Goal: Communication & Community: Ask a question

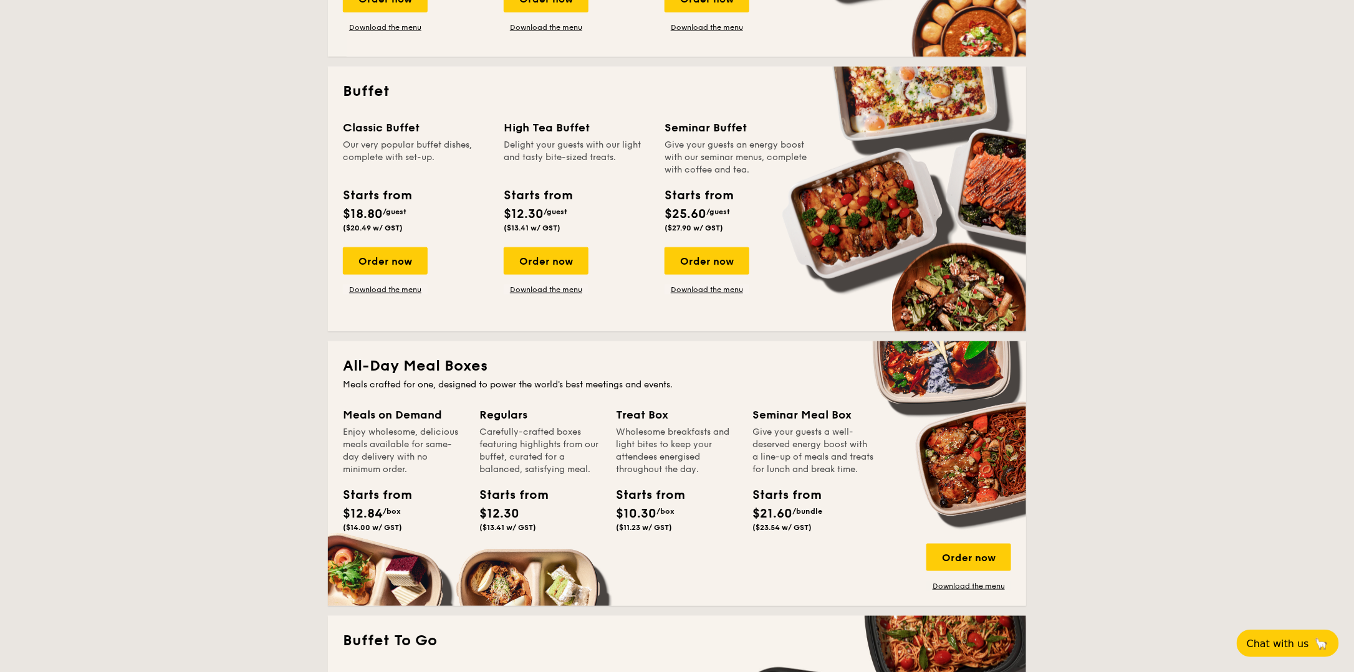
scroll to position [561, 0]
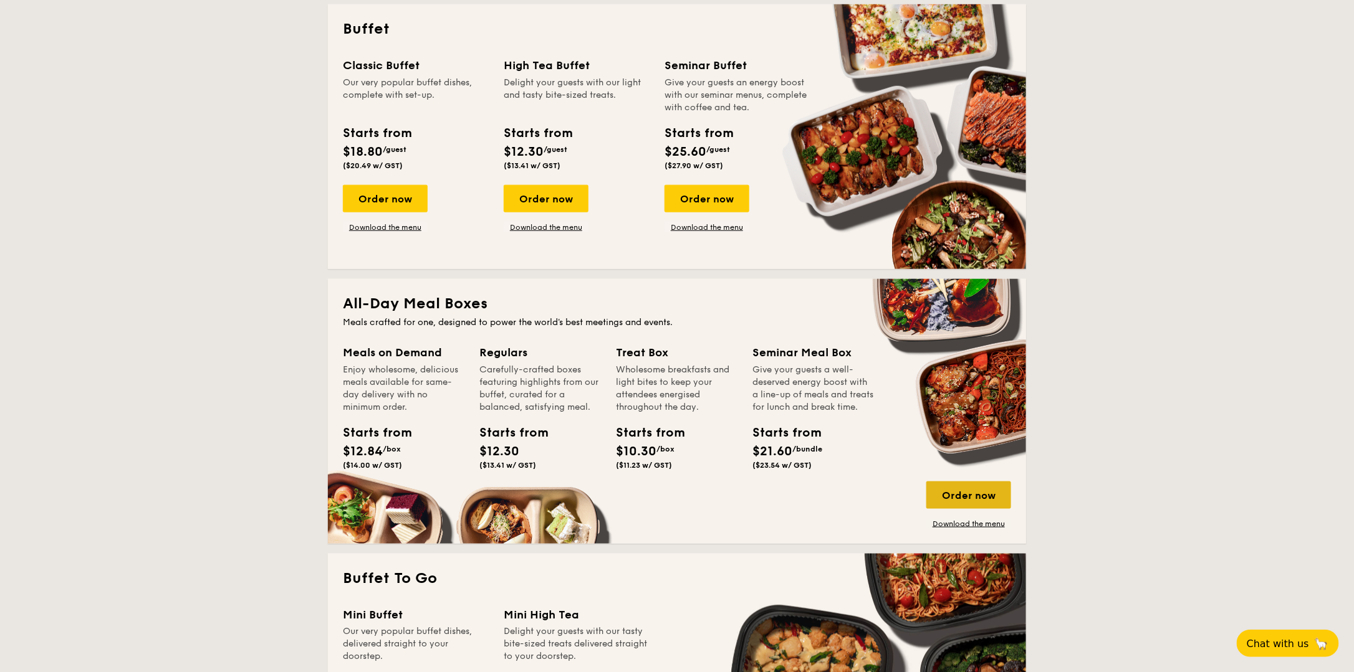
click at [988, 496] on div "Order now" at bounding box center [968, 495] width 85 height 27
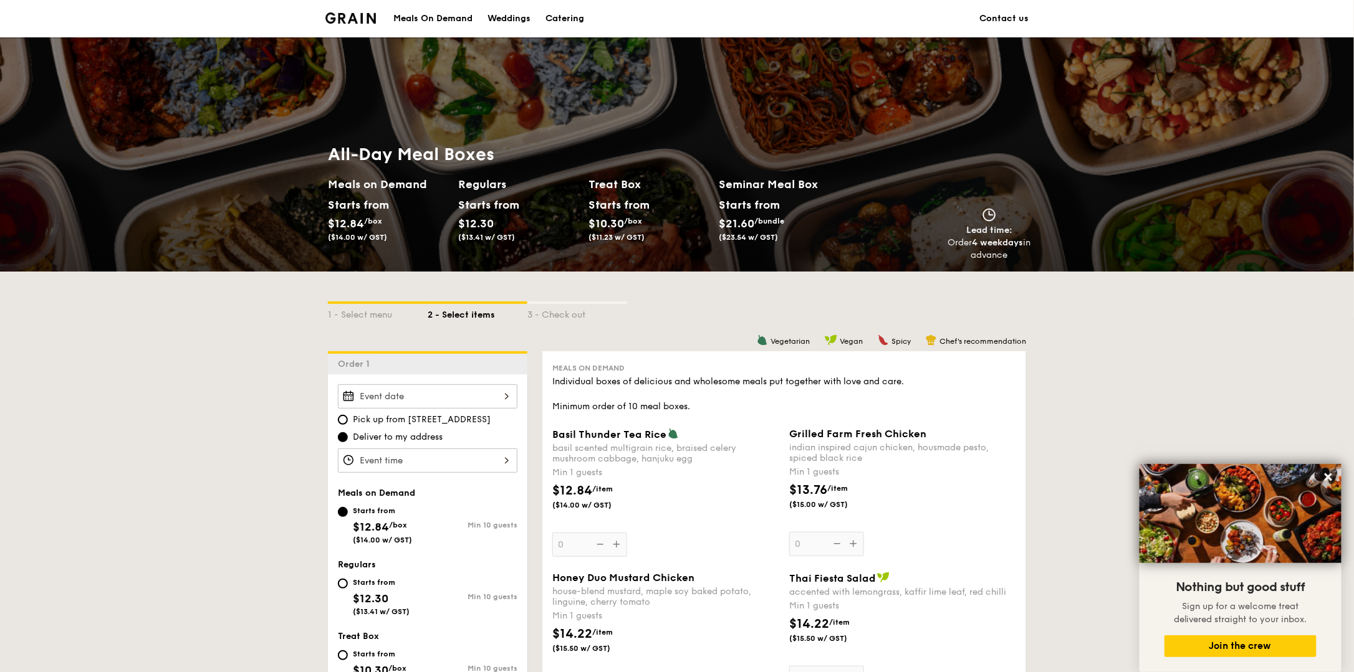
click at [562, 18] on div "Catering" at bounding box center [564, 18] width 39 height 37
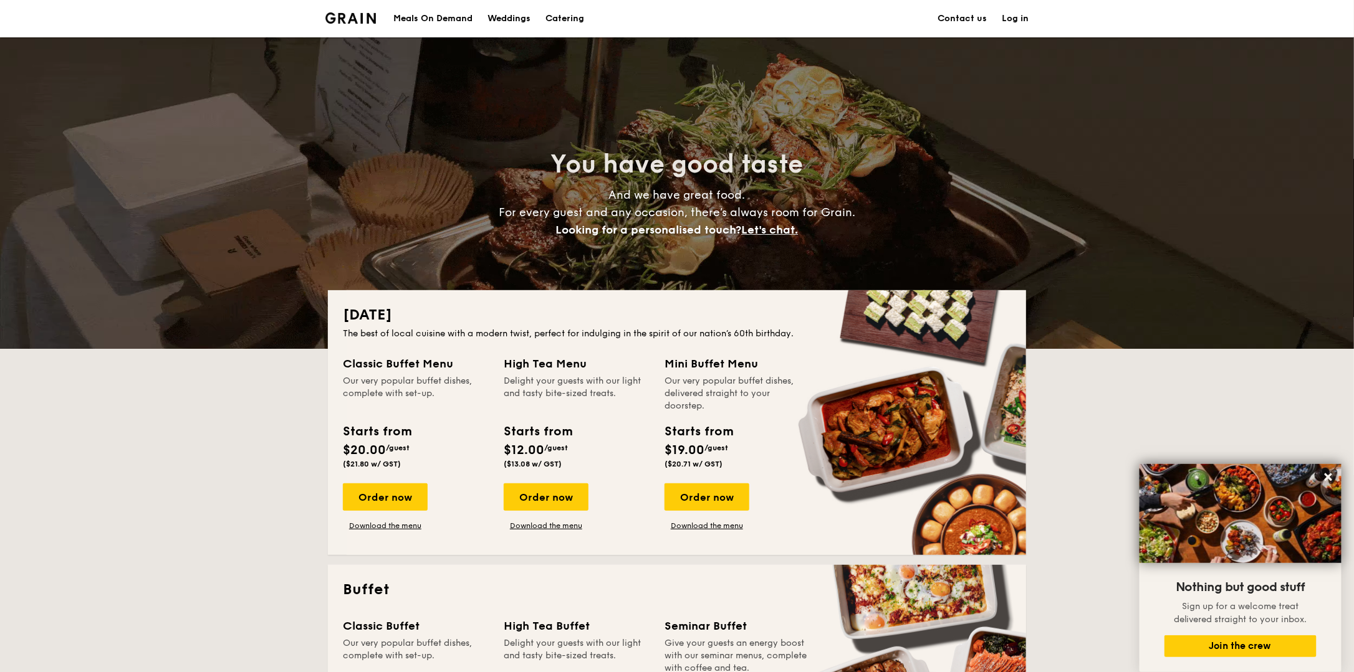
click at [968, 15] on link "Contact us" at bounding box center [961, 18] width 49 height 37
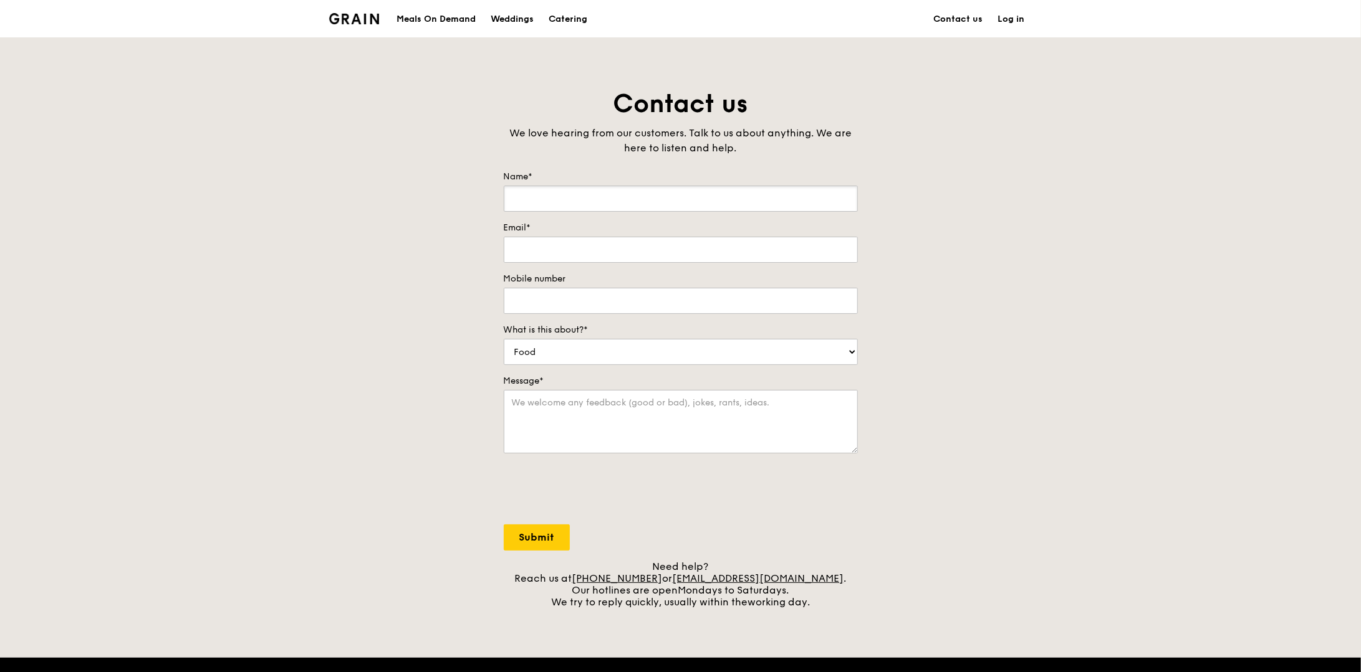
click at [602, 201] on input "Name*" at bounding box center [681, 199] width 354 height 26
type input "Joy Yuen"
type input "office@cmch.sg"
click at [563, 307] on input "Mobile number" at bounding box center [681, 301] width 354 height 26
type input "84376090"
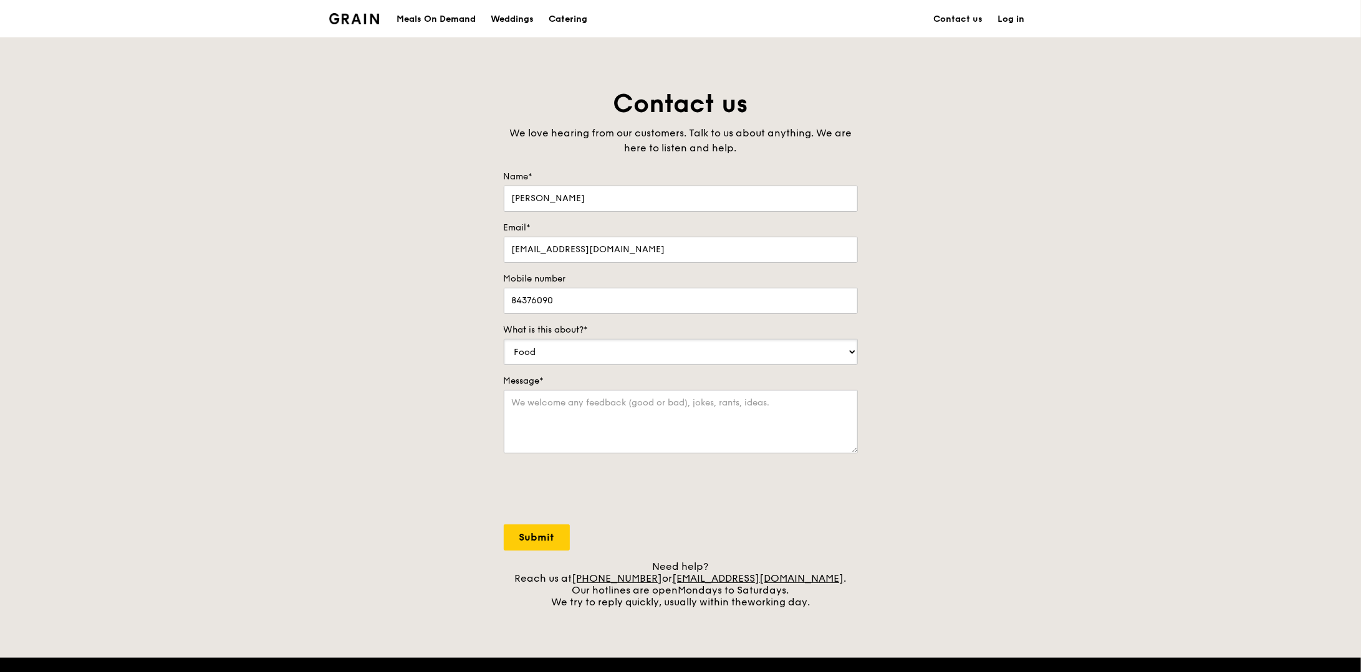
click at [565, 356] on select "Food Service Billing/Payment Catering Others" at bounding box center [681, 352] width 354 height 26
drag, startPoint x: 1070, startPoint y: 429, endPoint x: 949, endPoint y: 434, distance: 121.0
click at [1070, 429] on div "Contact us We love hearing from our customers. Talk to us about anything. We ar…" at bounding box center [680, 347] width 1361 height 521
click at [716, 427] on textarea "Message*" at bounding box center [681, 422] width 354 height 64
click at [555, 405] on textarea "Hi!" at bounding box center [681, 422] width 354 height 64
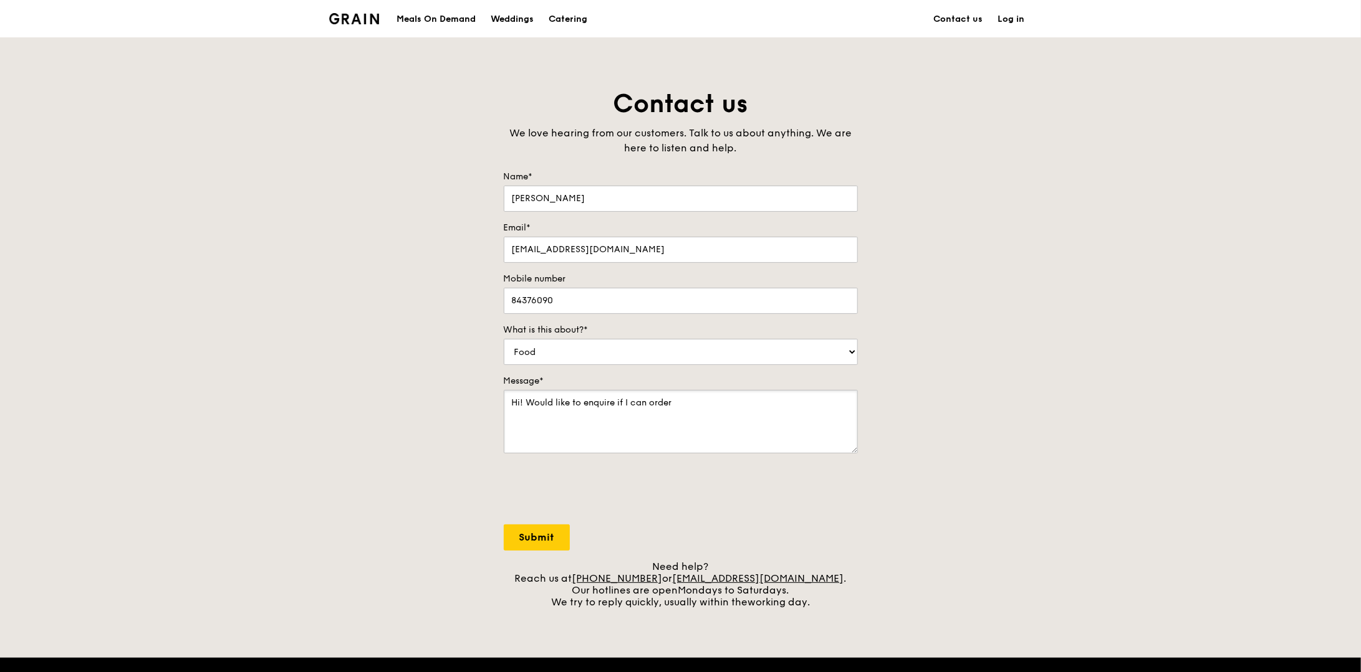
click at [731, 418] on textarea "Hi! Would like to enquire if I can order" at bounding box center [681, 422] width 354 height 64
type textarea "Hi! Would like to enquire if I can order the chili crab mantou on a ala carte b…"
click at [524, 535] on input "Submit" at bounding box center [537, 538] width 66 height 26
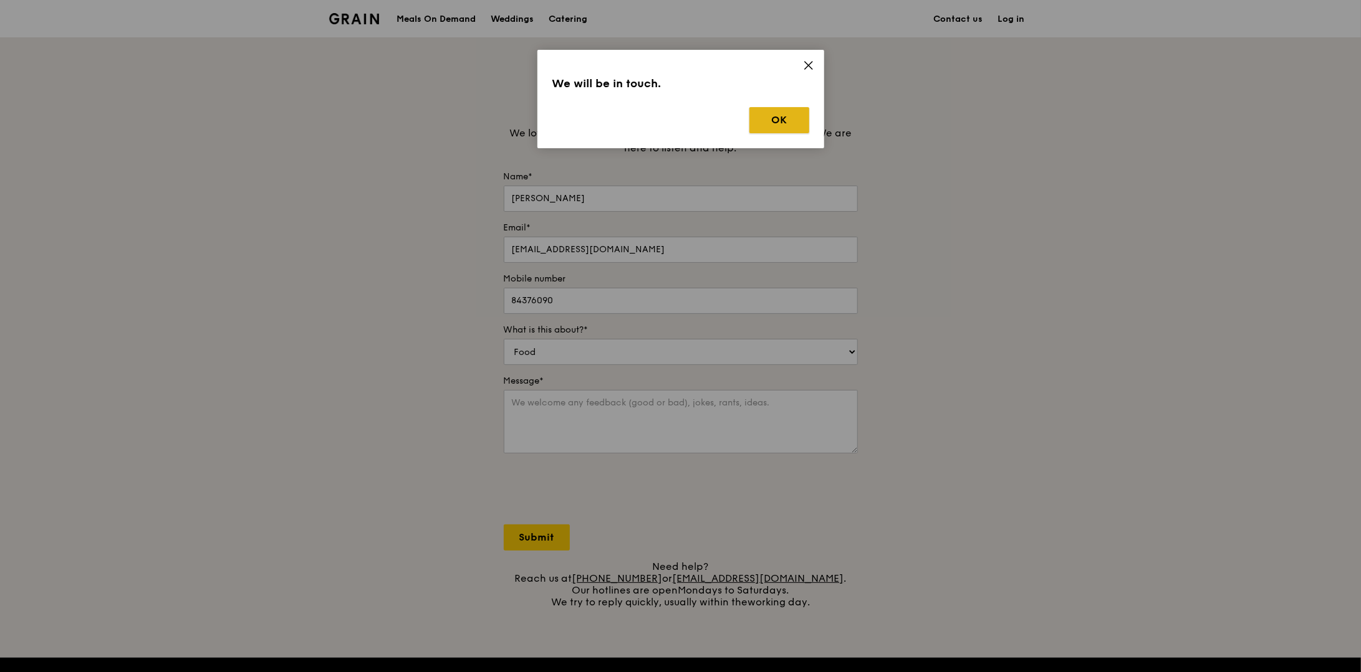
click at [788, 110] on button "OK" at bounding box center [779, 120] width 60 height 26
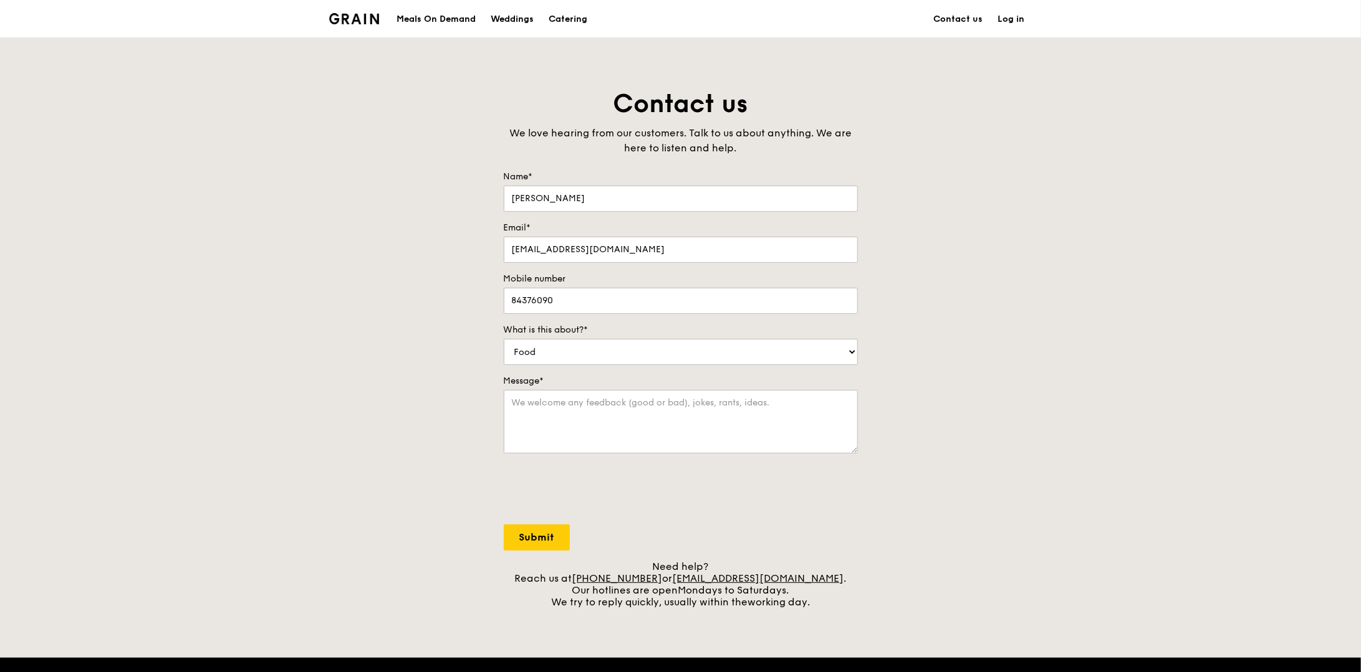
click at [426, 19] on div "Meals On Demand" at bounding box center [435, 19] width 79 height 37
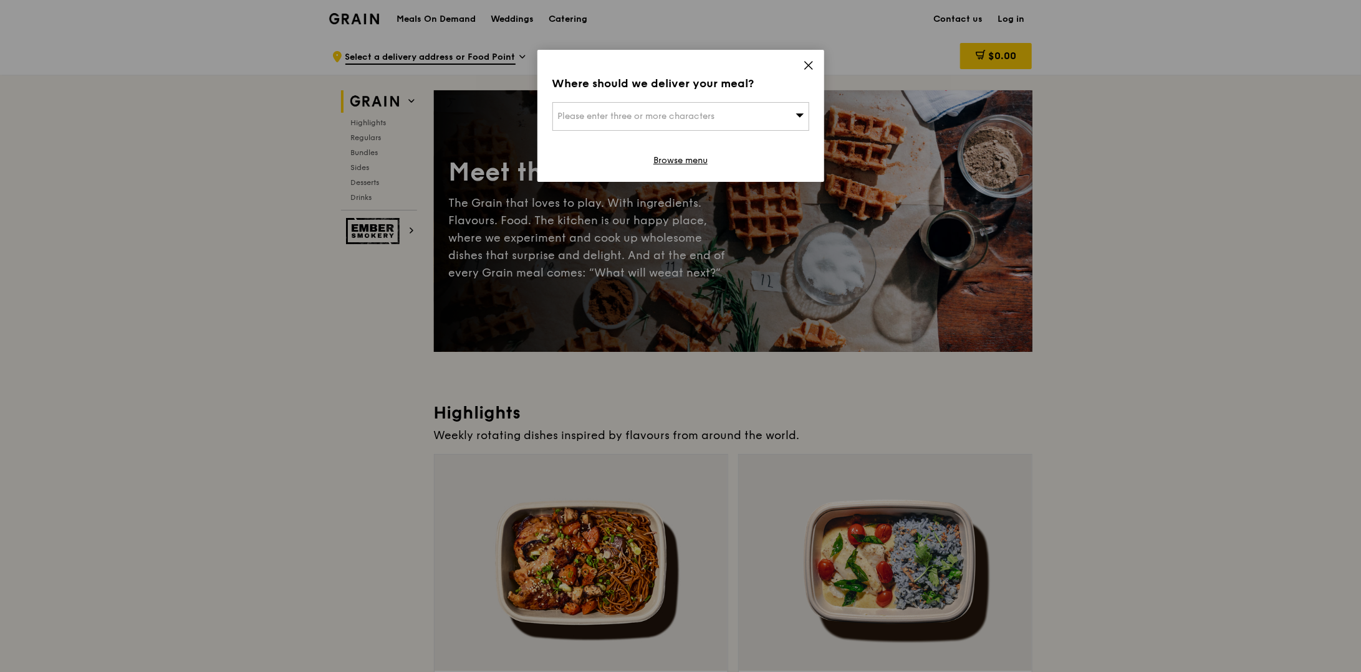
click at [803, 64] on icon at bounding box center [808, 65] width 11 height 11
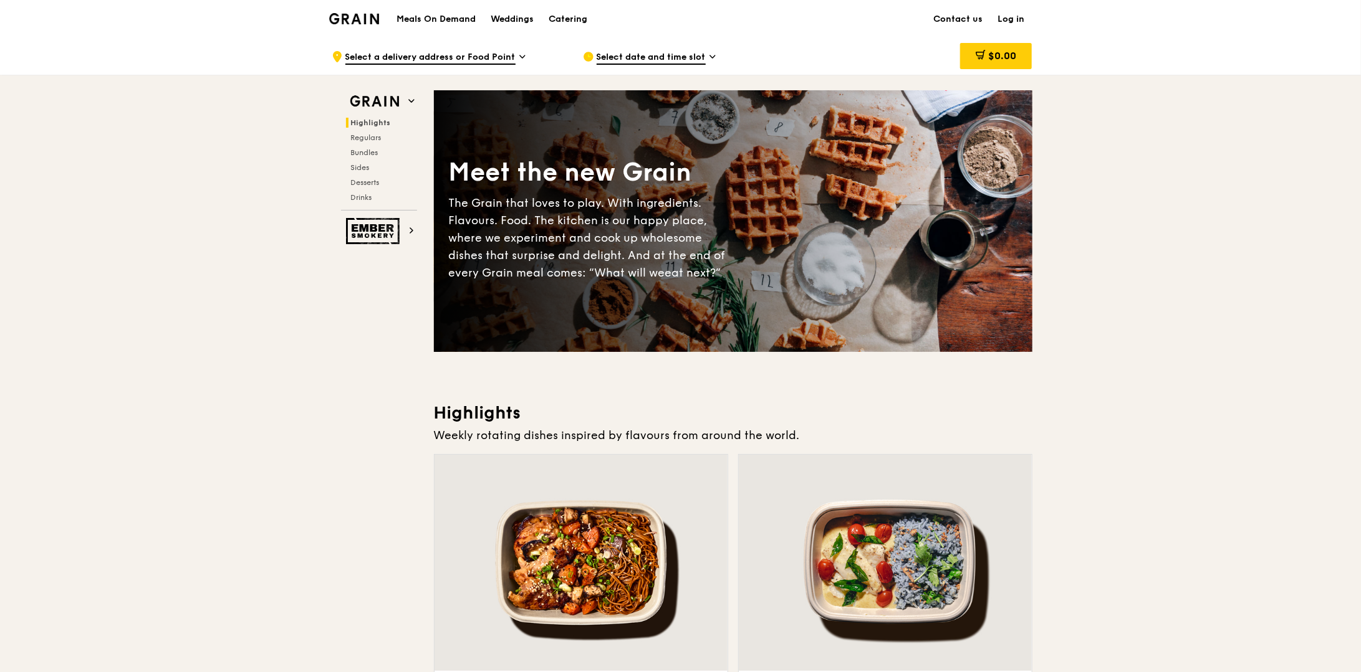
click at [360, 20] on img at bounding box center [354, 18] width 50 height 11
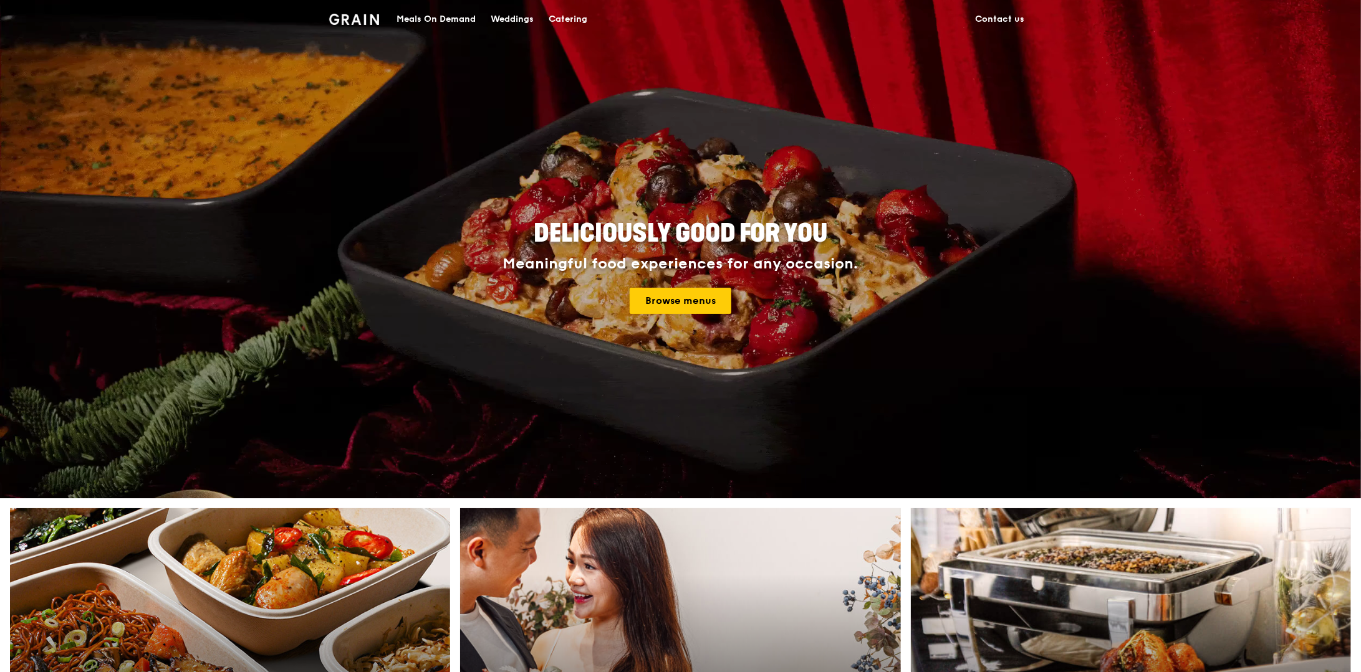
click at [582, 21] on div "Catering" at bounding box center [567, 19] width 39 height 37
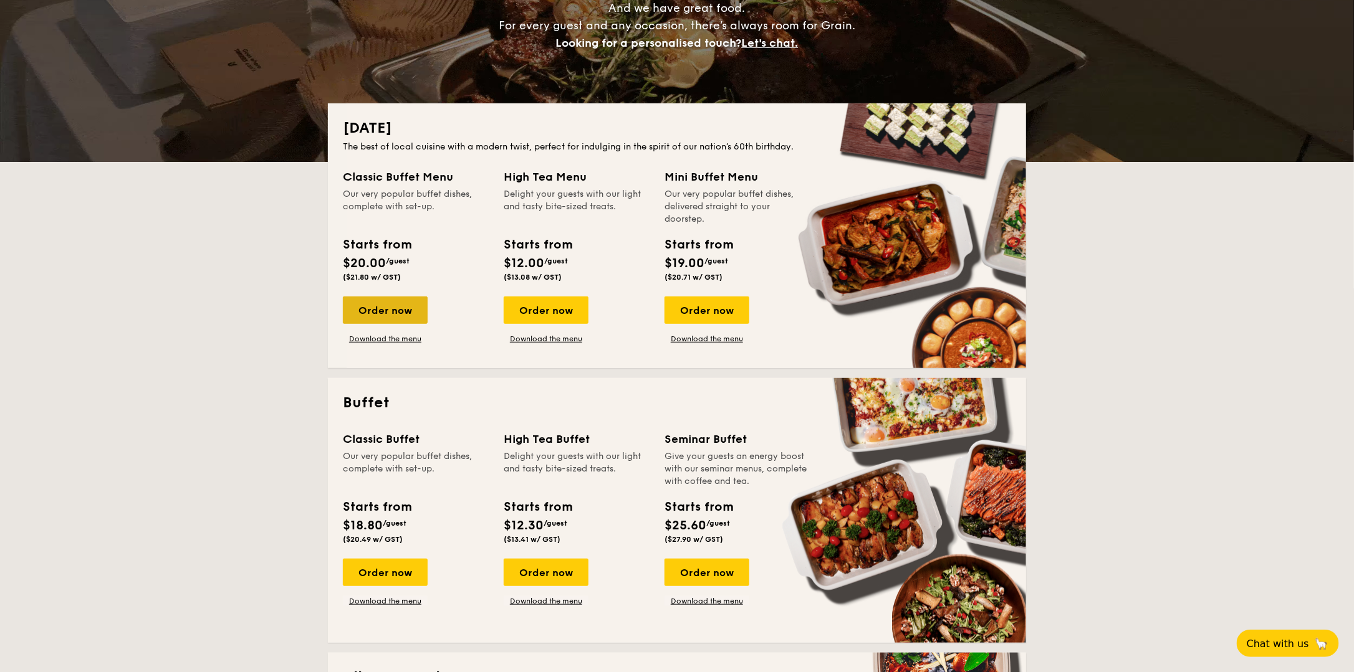
click at [376, 310] on div "Order now" at bounding box center [385, 310] width 85 height 27
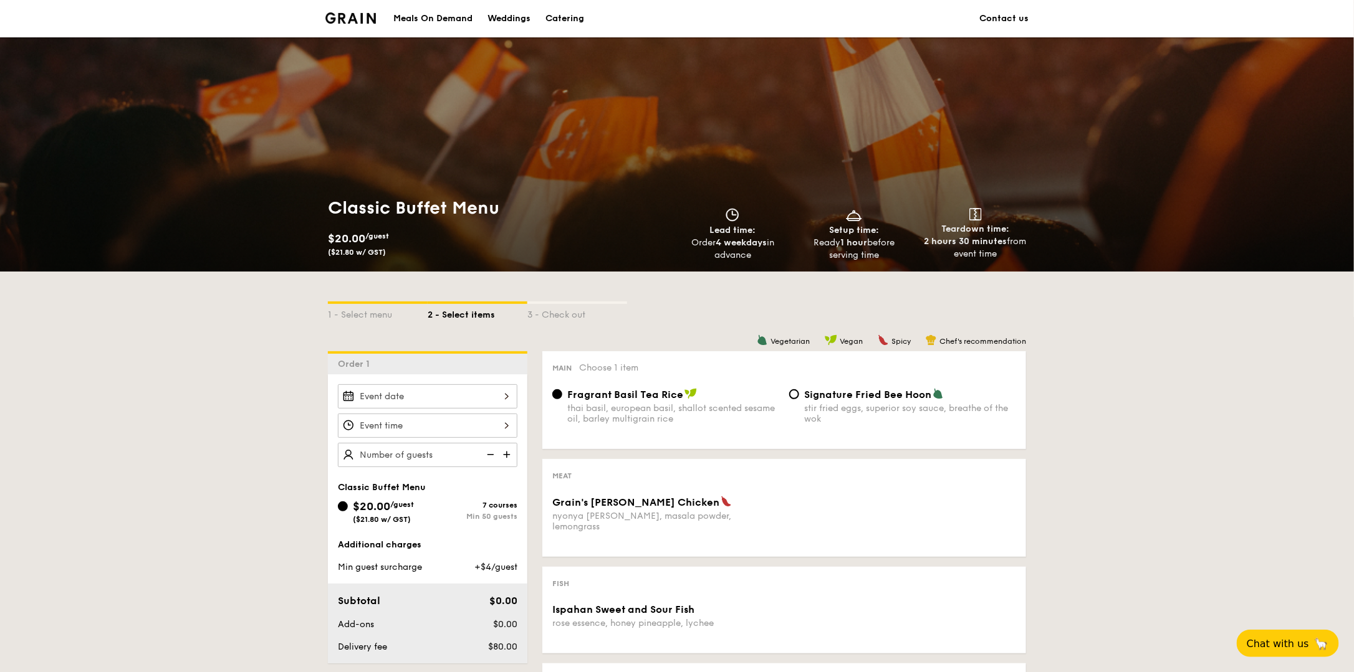
click at [454, 22] on div "Meals On Demand" at bounding box center [432, 18] width 79 height 37
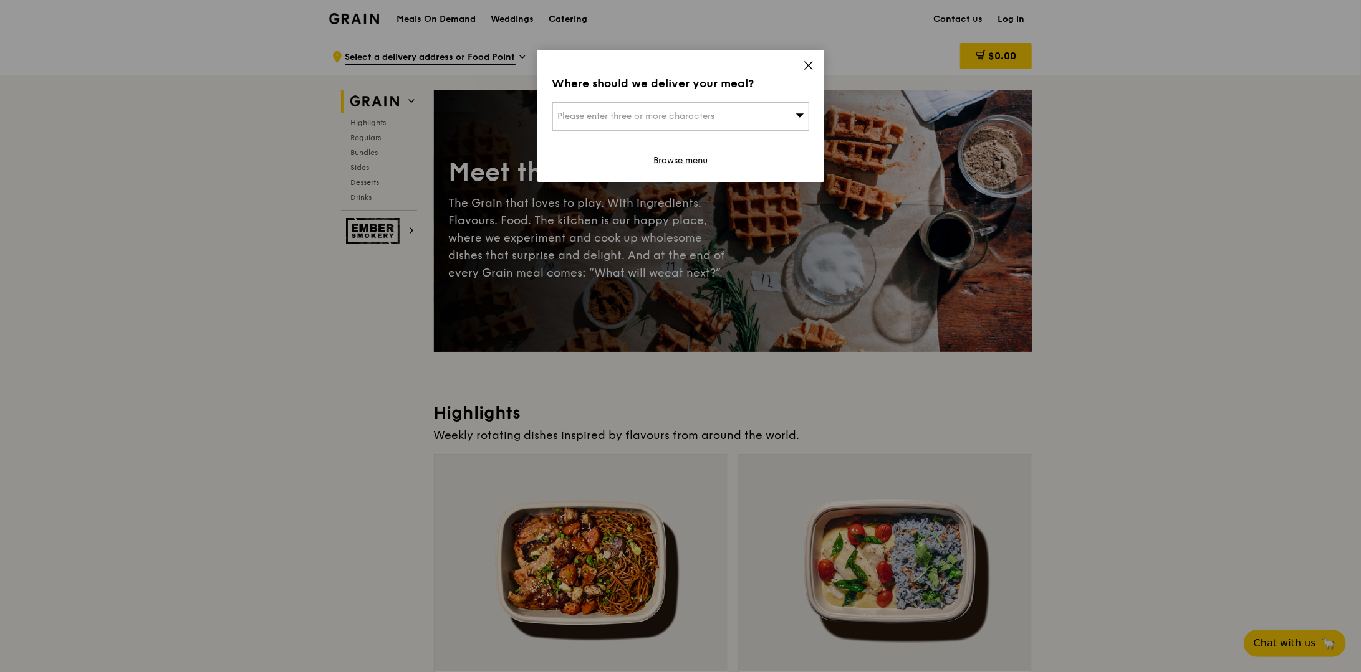
click at [808, 61] on icon at bounding box center [808, 65] width 11 height 11
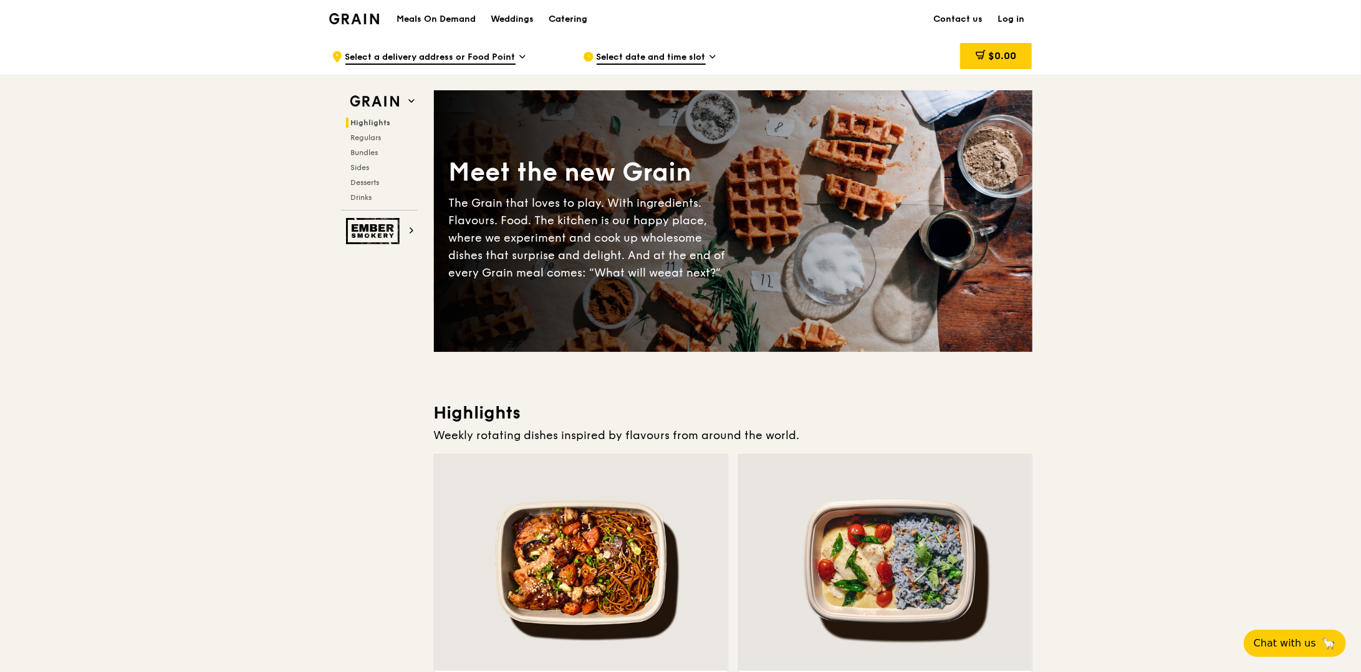
click at [552, 21] on div "Catering" at bounding box center [567, 19] width 39 height 37
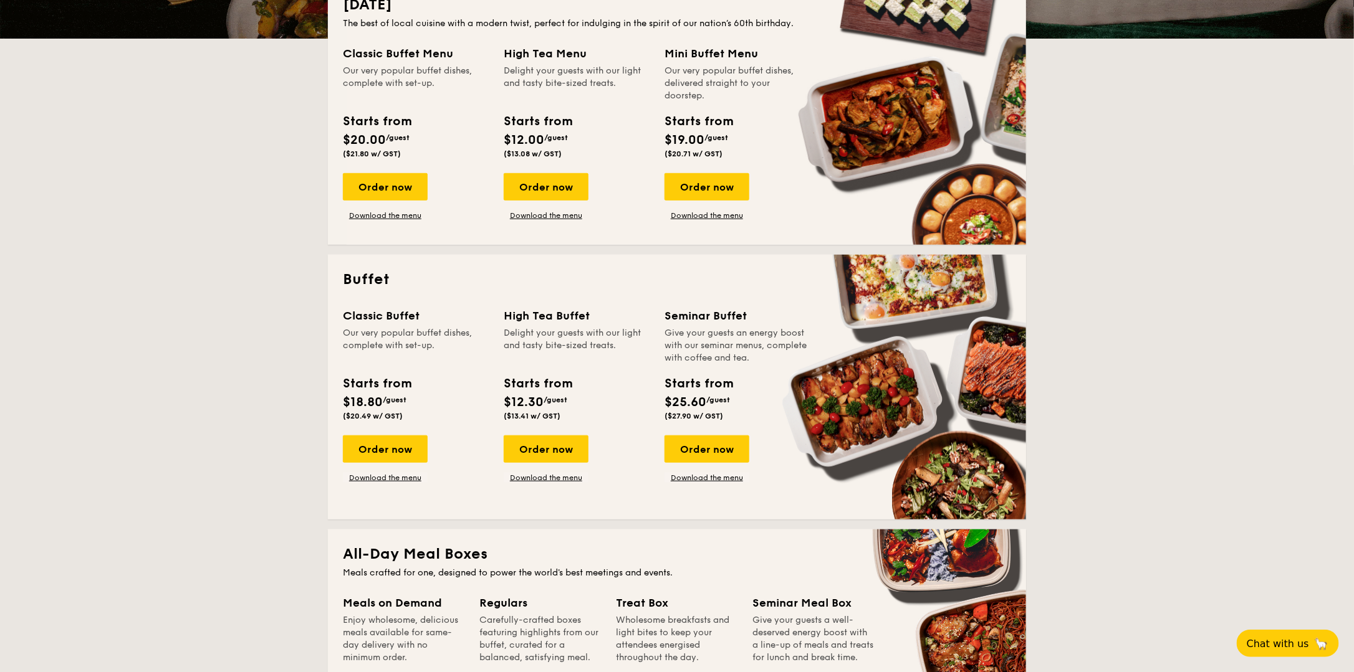
scroll to position [312, 0]
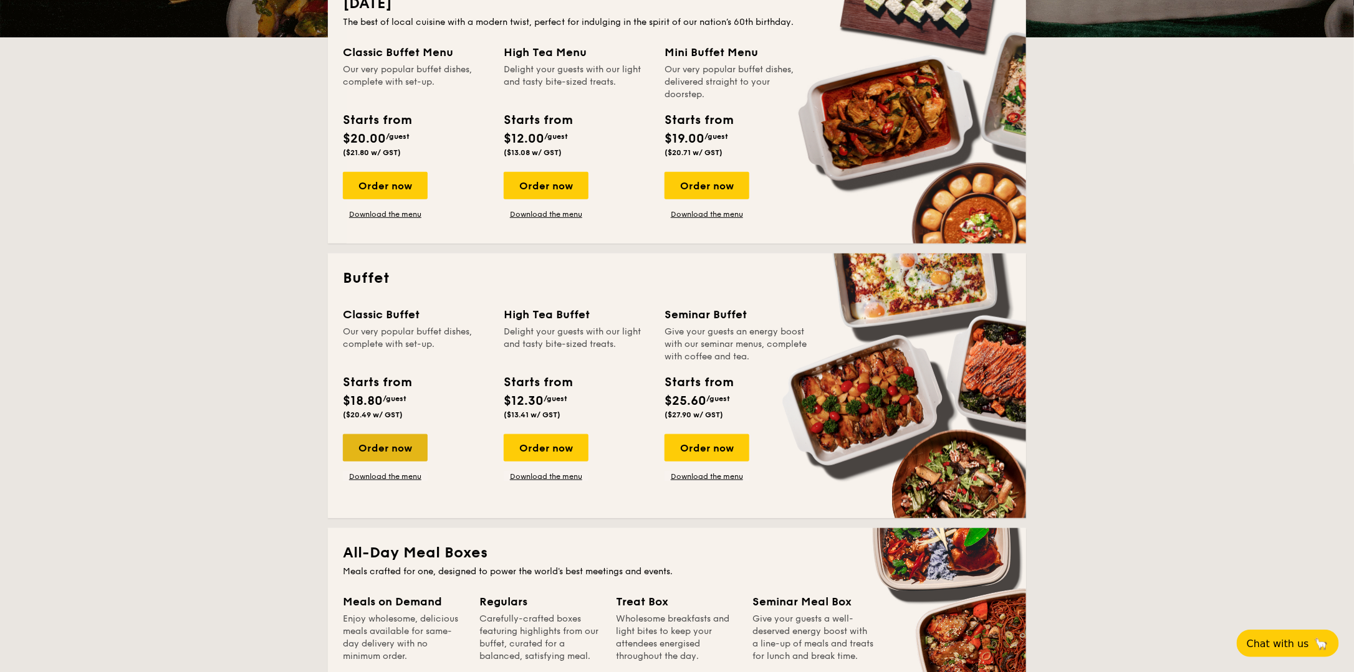
click at [396, 452] on div "Order now" at bounding box center [385, 447] width 85 height 27
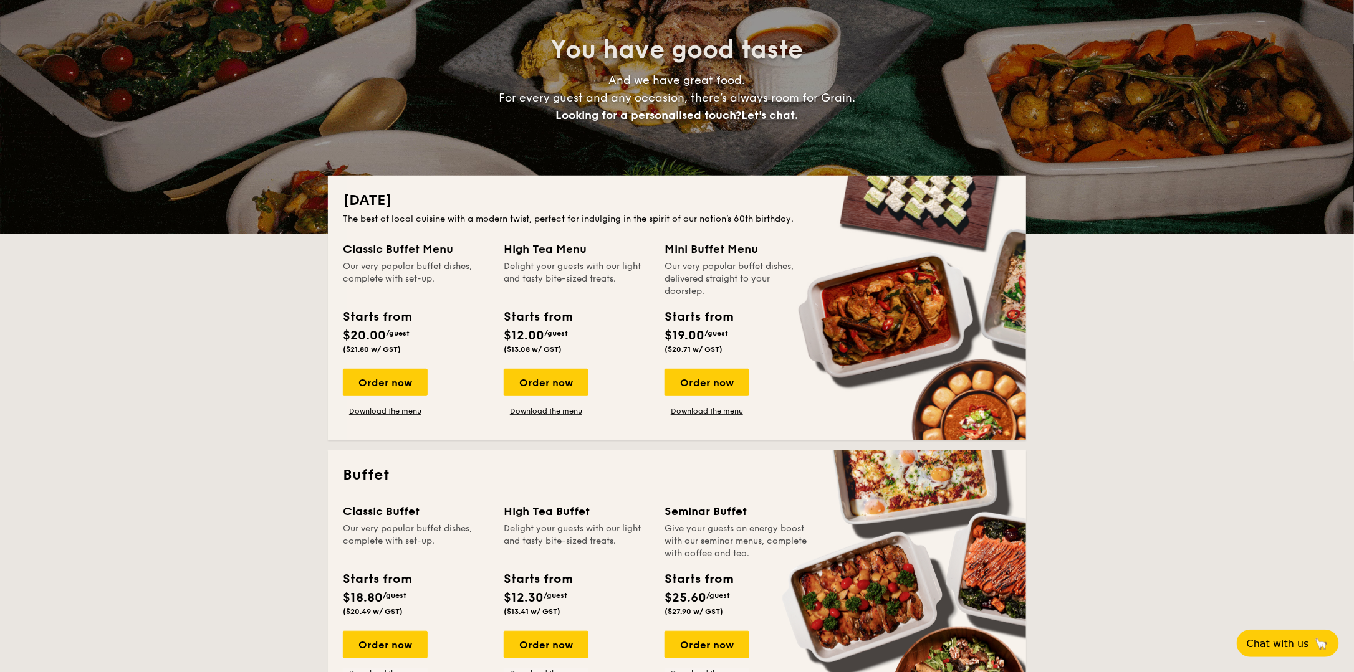
scroll to position [187, 0]
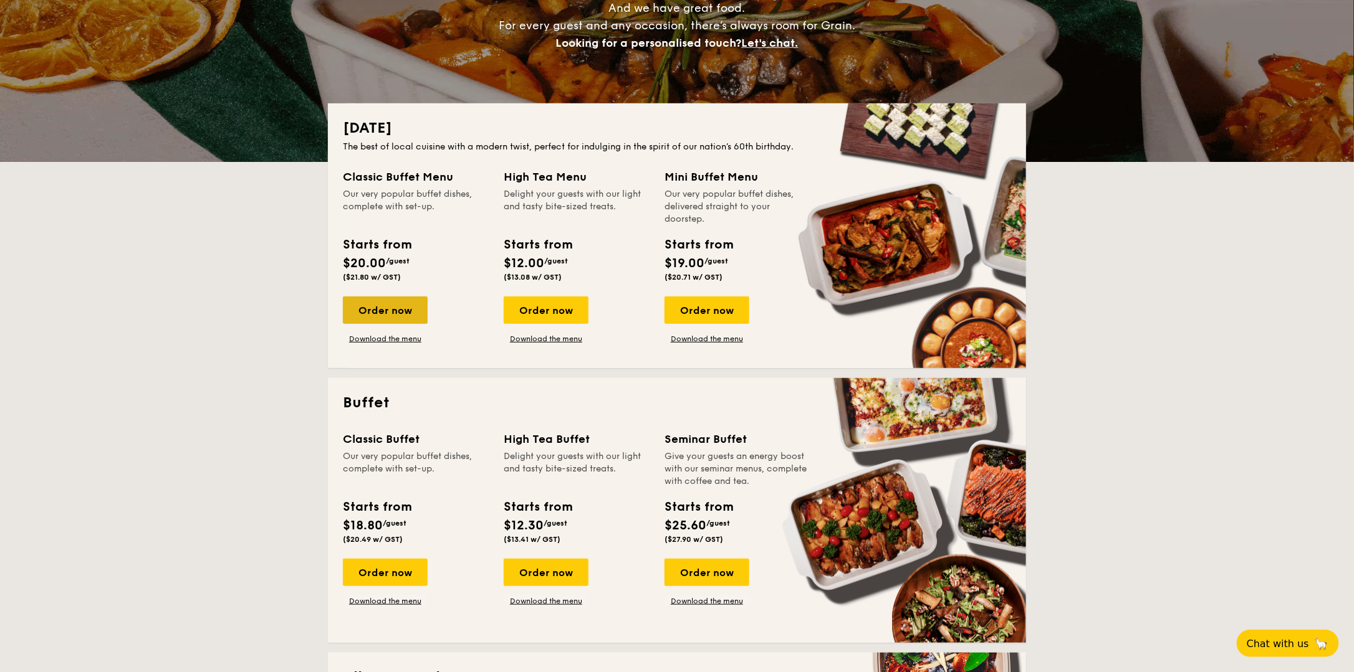
click at [401, 320] on div "Order now" at bounding box center [385, 310] width 85 height 27
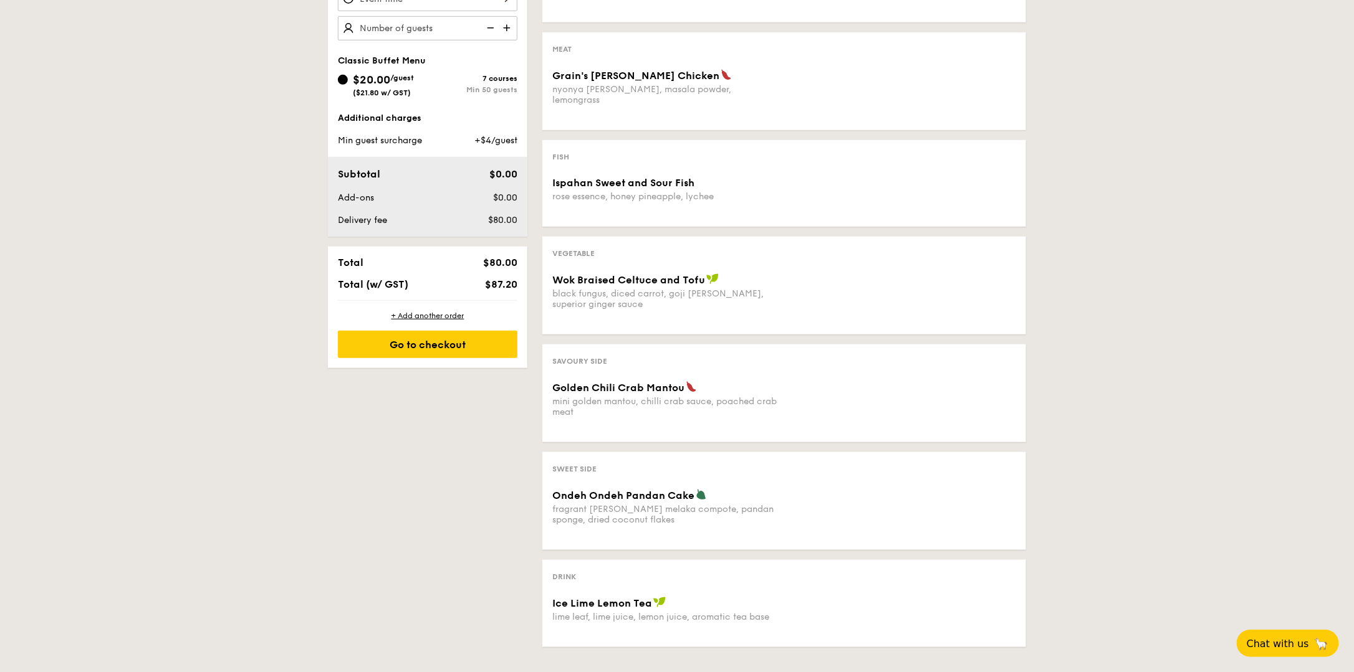
scroll to position [436, 0]
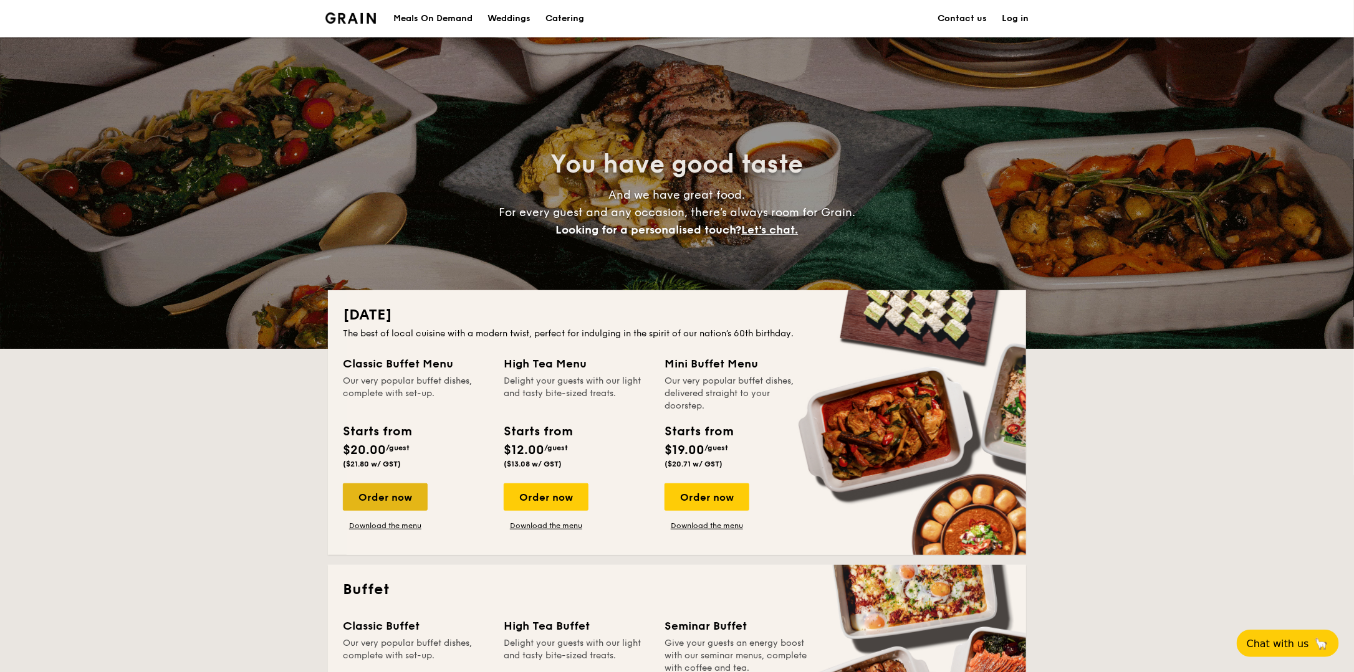
scroll to position [187, 0]
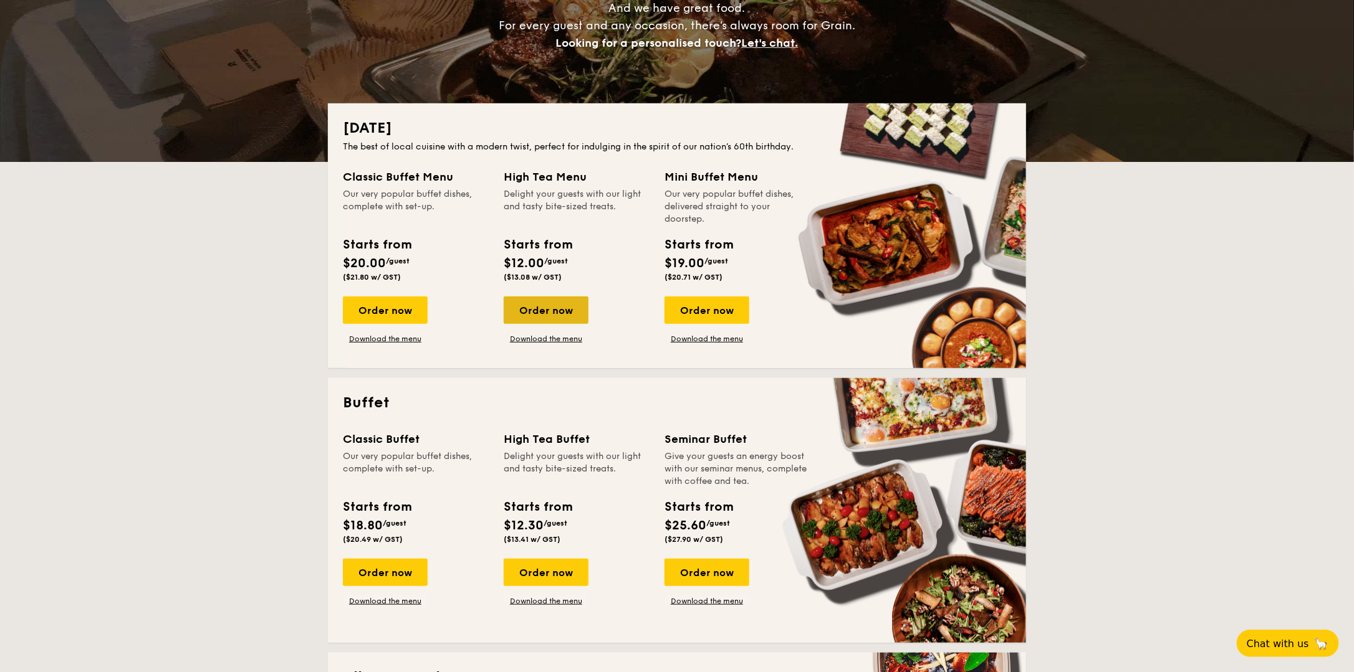
click at [563, 317] on div "Order now" at bounding box center [546, 310] width 85 height 27
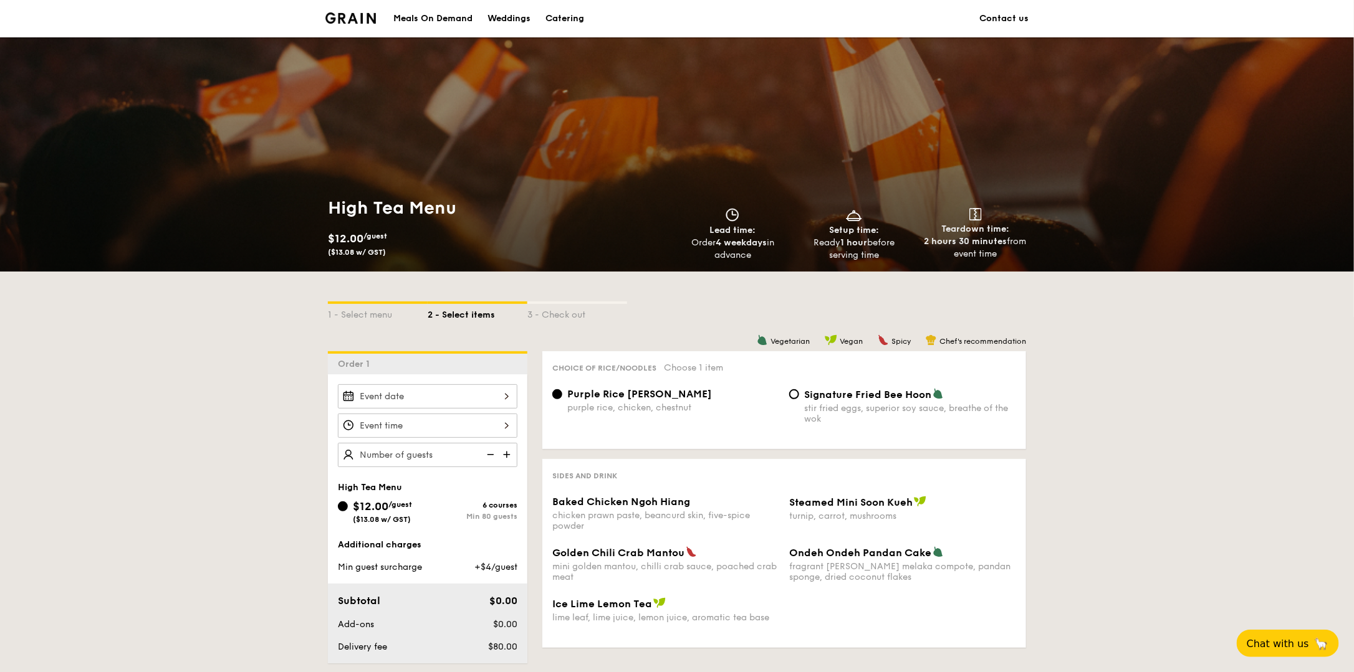
scroll to position [249, 0]
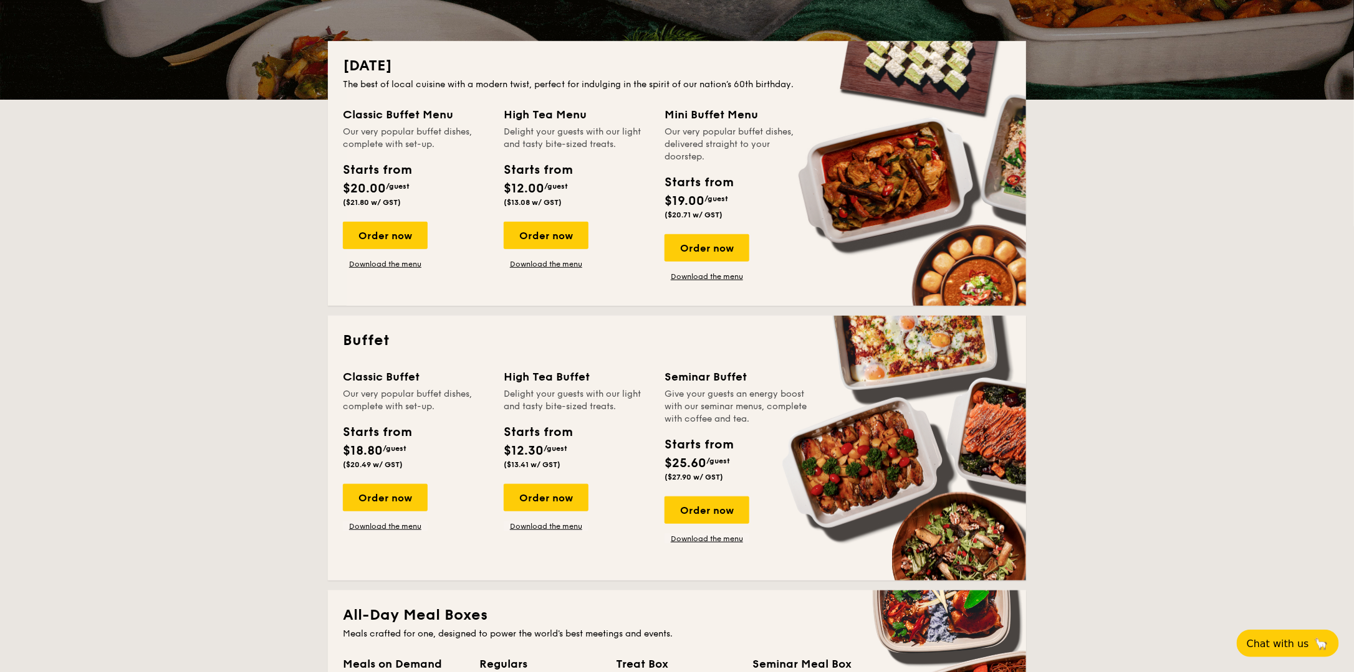
scroll to position [187, 0]
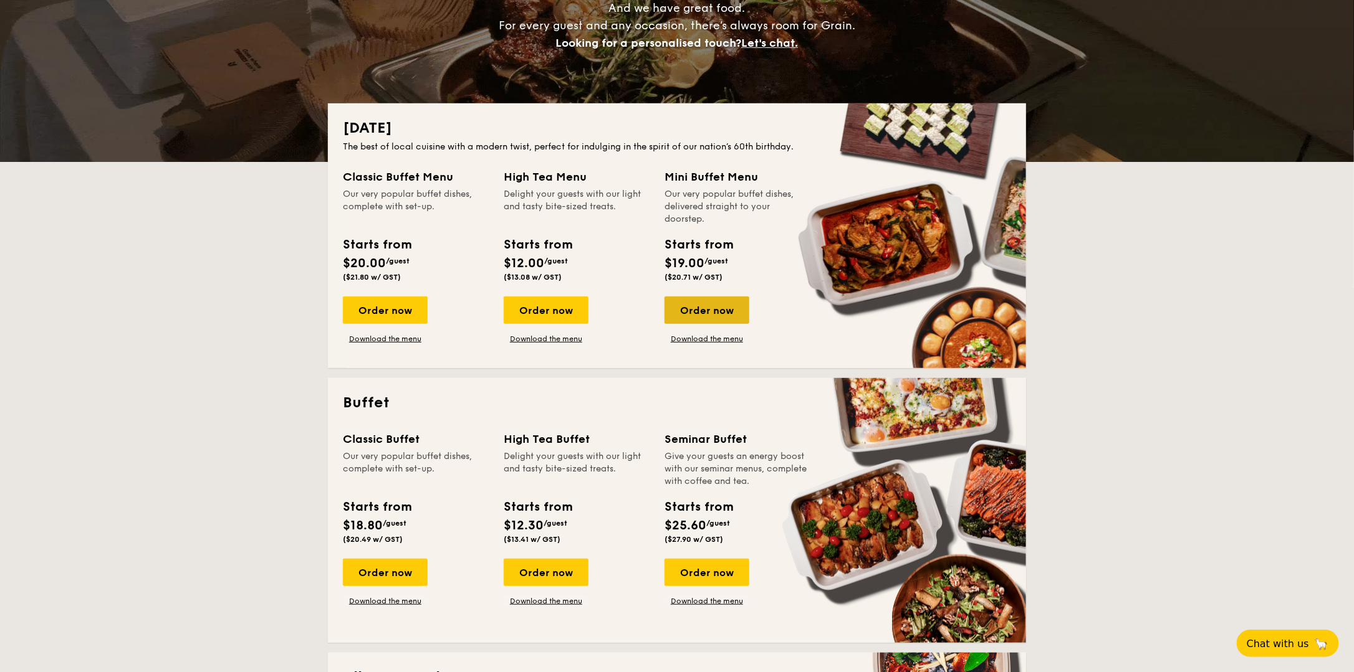
click at [697, 311] on div "Order now" at bounding box center [706, 310] width 85 height 27
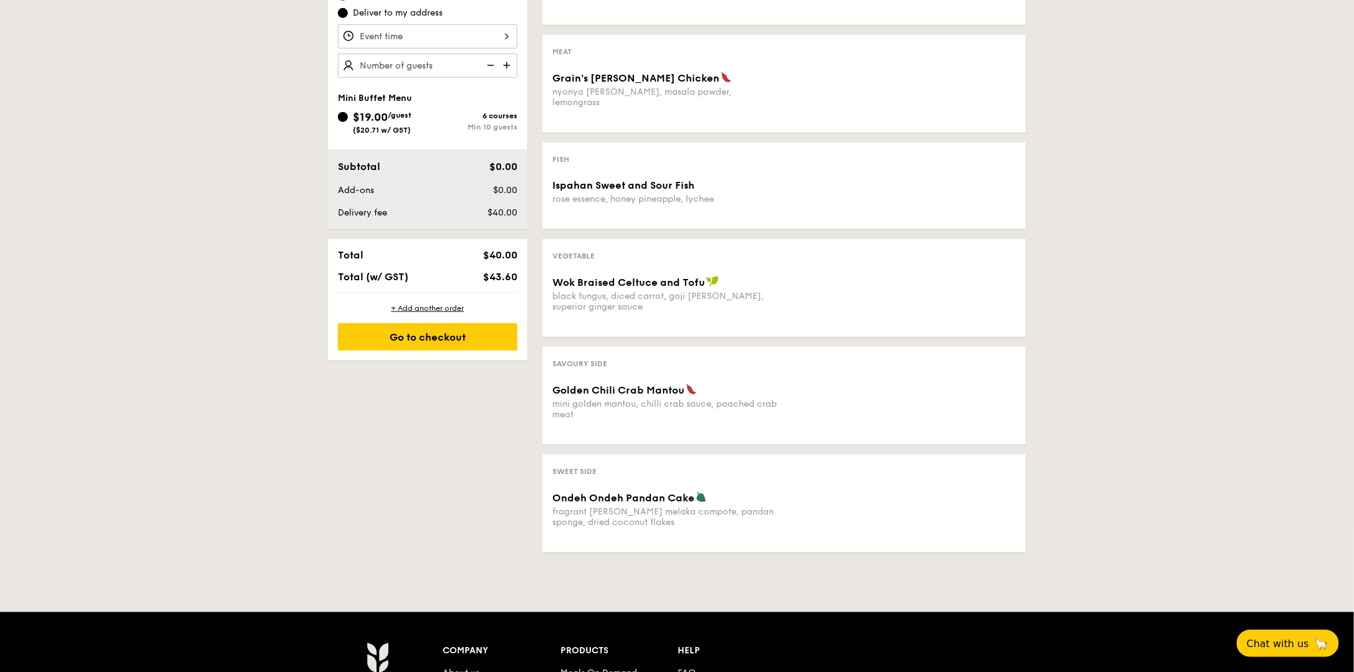
scroll to position [249, 0]
